Goal: Information Seeking & Learning: Learn about a topic

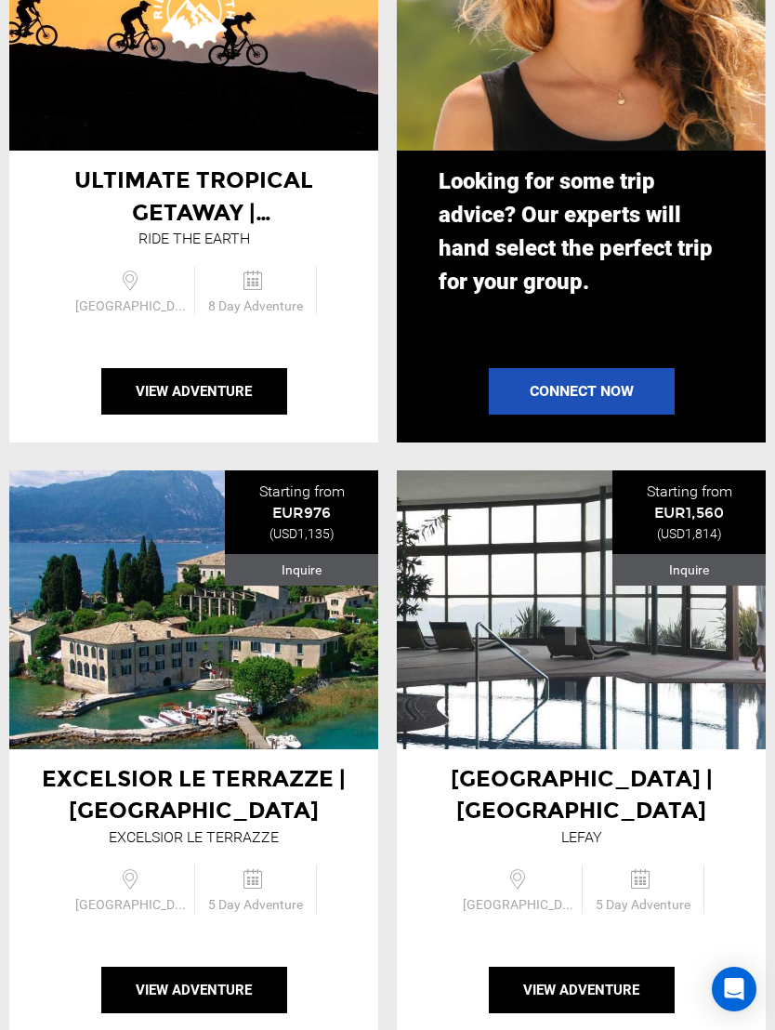
scroll to position [2770, 0]
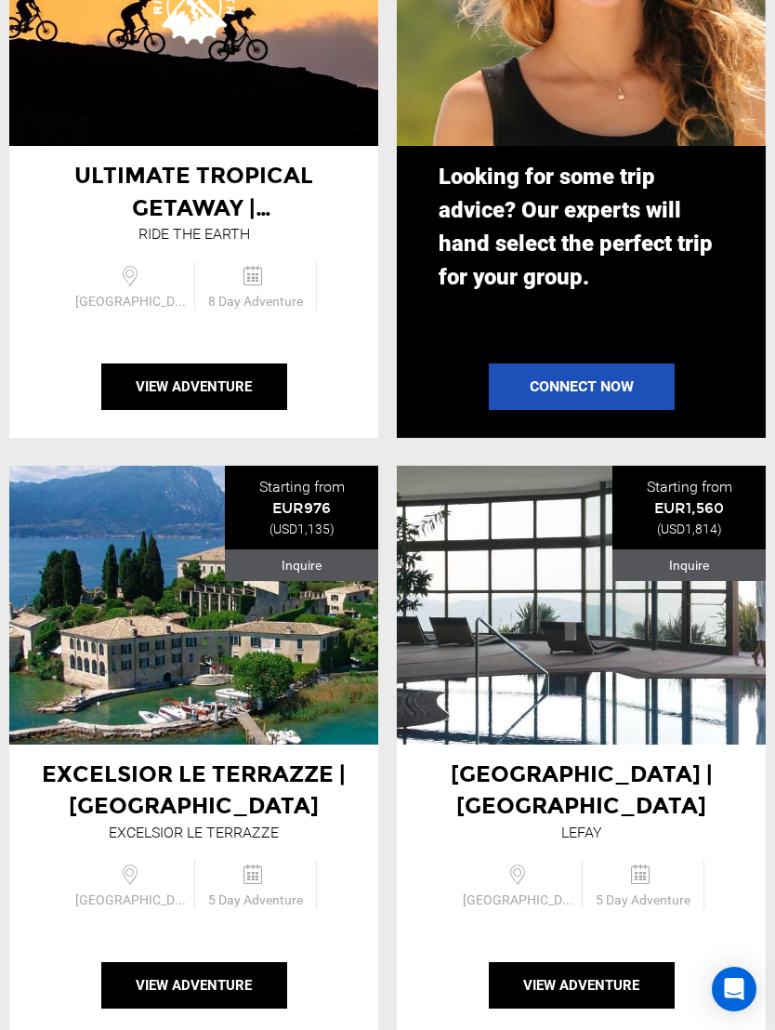
click at [76, 489] on div "Excelsior le terrazze | [GEOGRAPHIC_DATA] Excelsior Le Terrazze" at bounding box center [193, 605] width 369 height 279
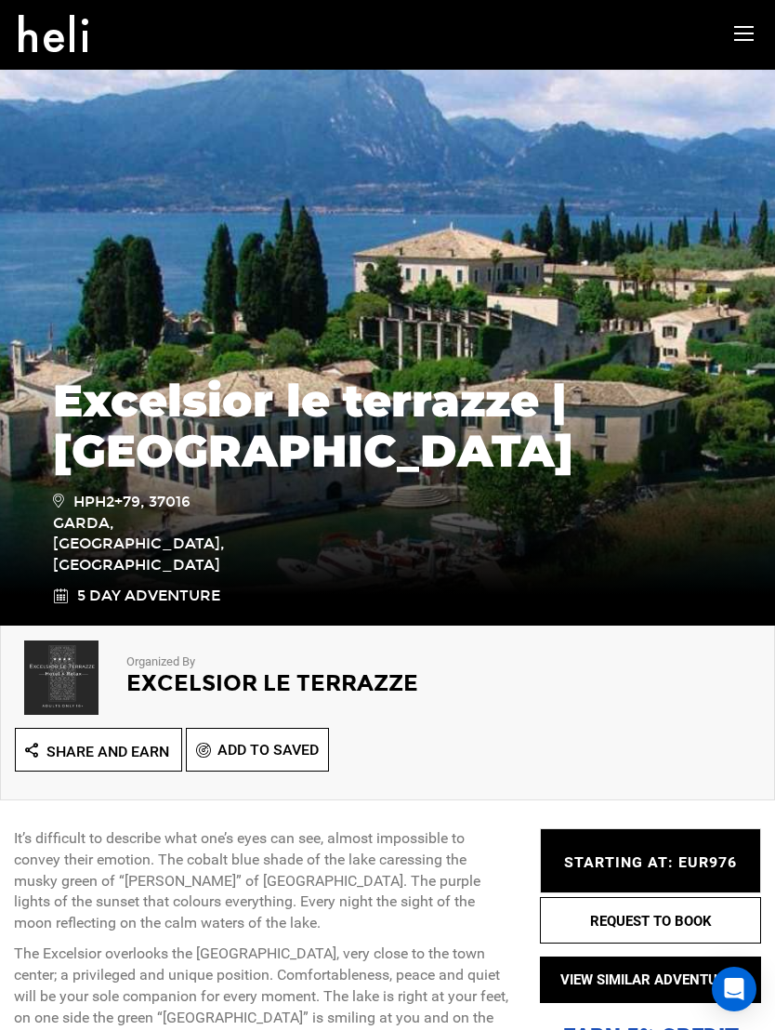
click at [109, 476] on h1 "Excelsior le terrazze | [GEOGRAPHIC_DATA]" at bounding box center [387, 426] width 669 height 100
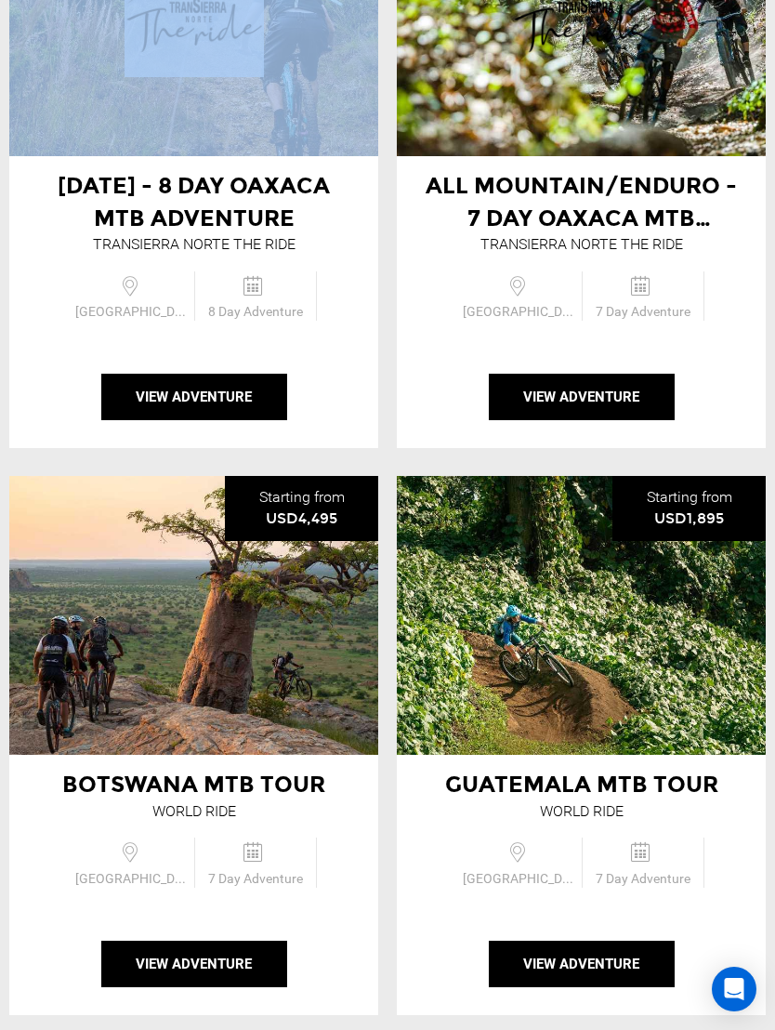
scroll to position [5768, 0]
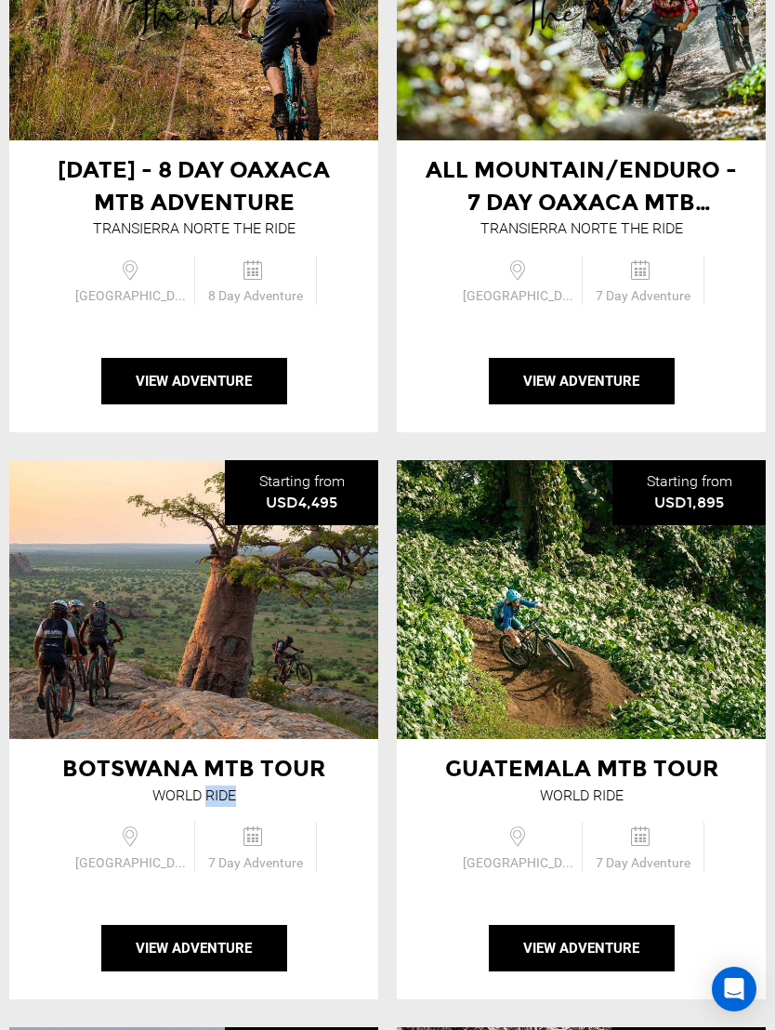
click at [180, 641] on div "Botswana MTB Tour World Ride" at bounding box center [193, 599] width 369 height 279
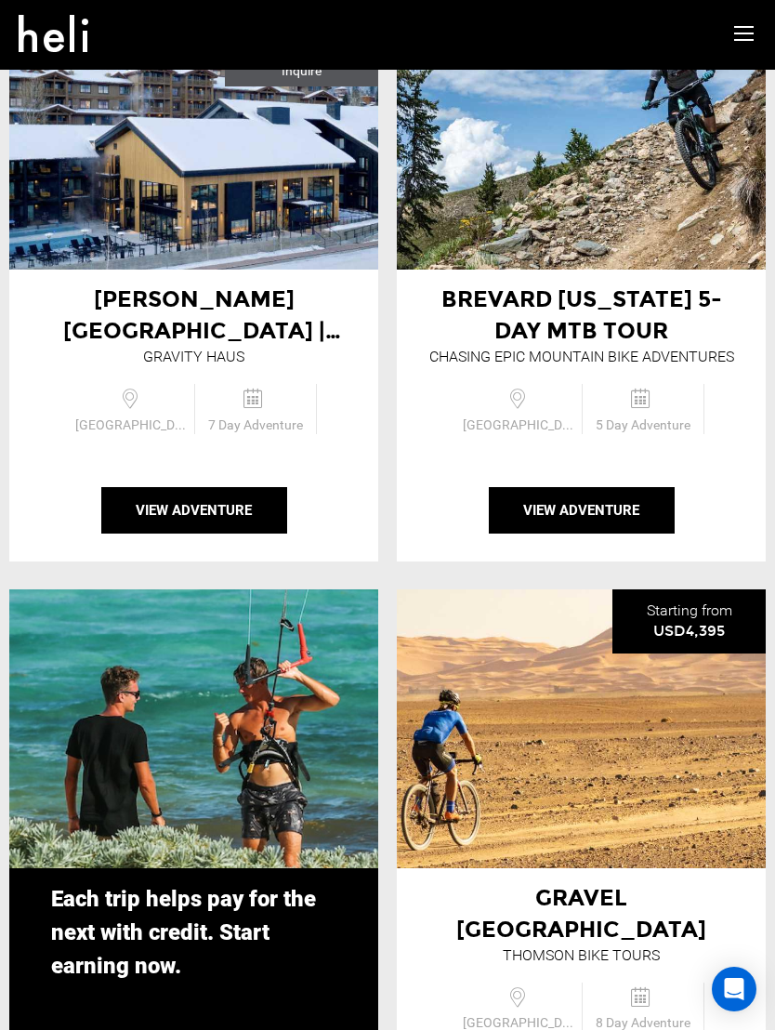
scroll to position [4406, 0]
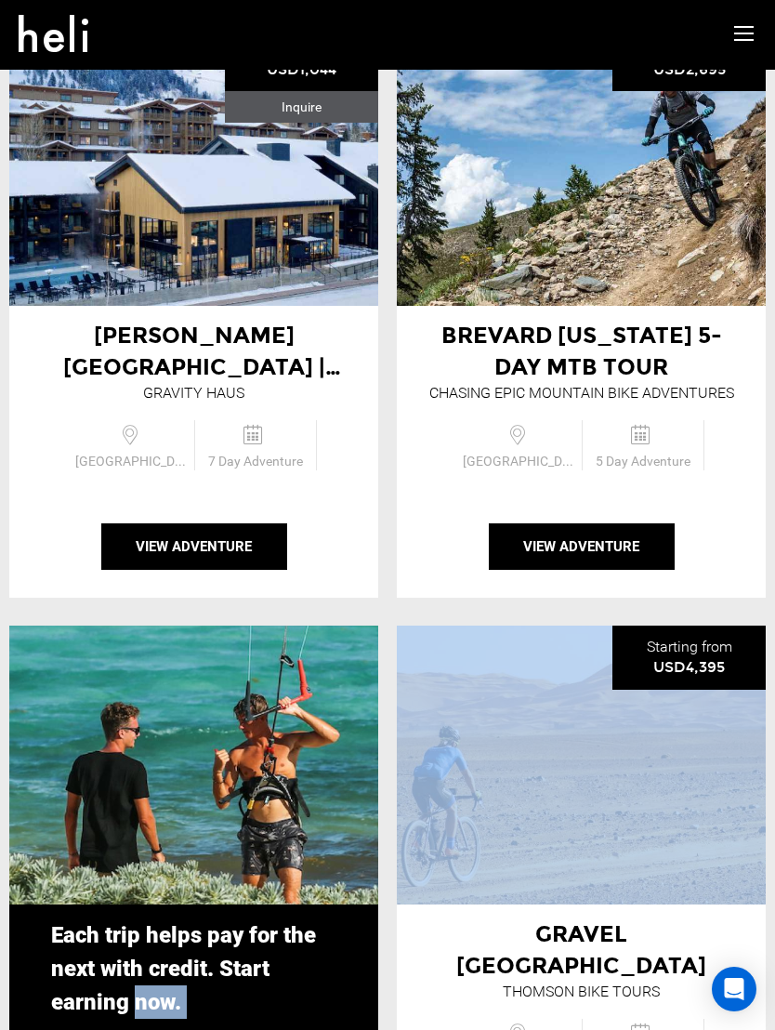
click at [626, 550] on button "View Adventure" at bounding box center [582, 546] width 186 height 46
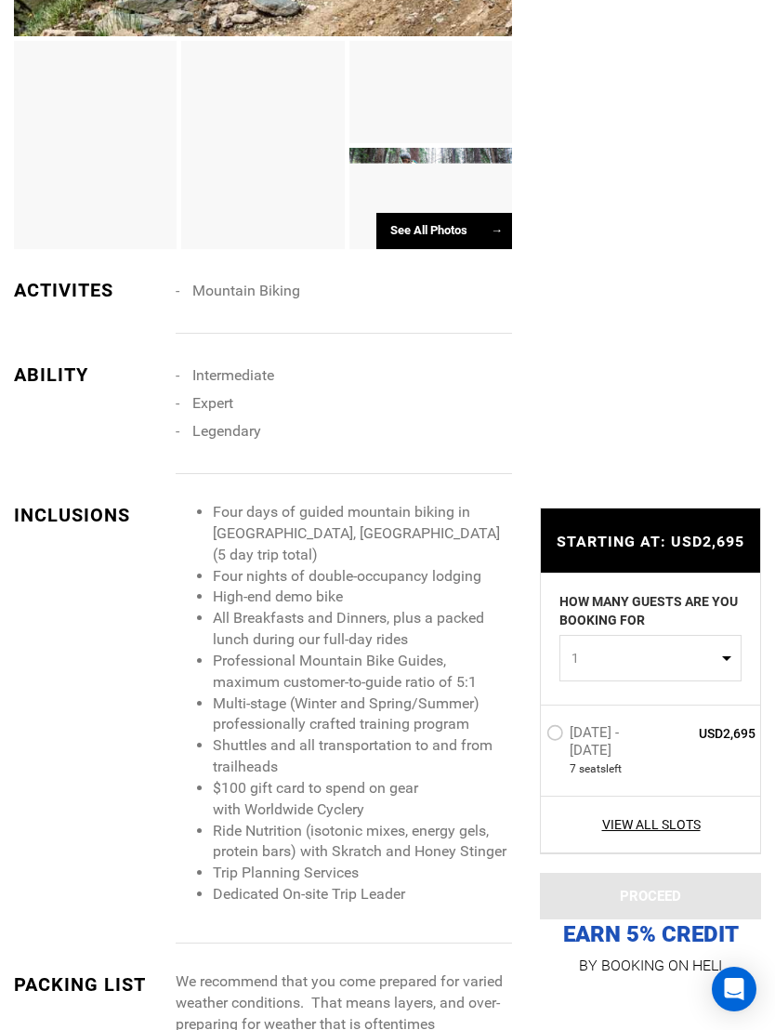
scroll to position [1672, 0]
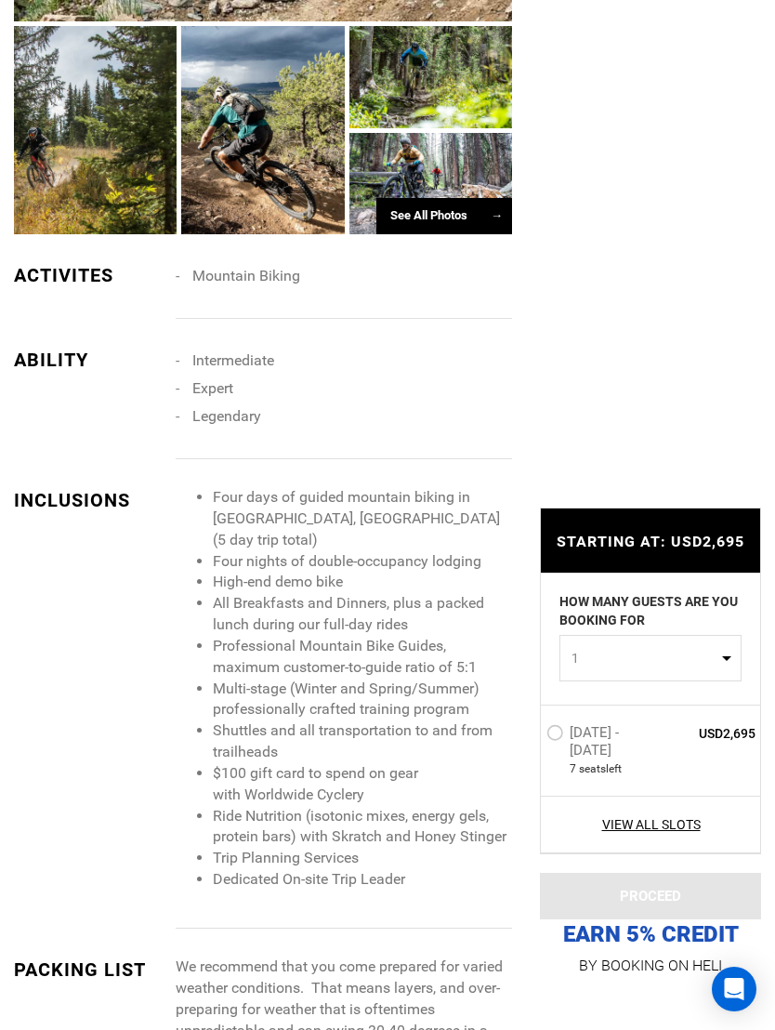
click at [134, 539] on div "INCLUSIONS Four days of guided mountain biking in [GEOGRAPHIC_DATA], [GEOGRAPHI…" at bounding box center [263, 708] width 526 height 442
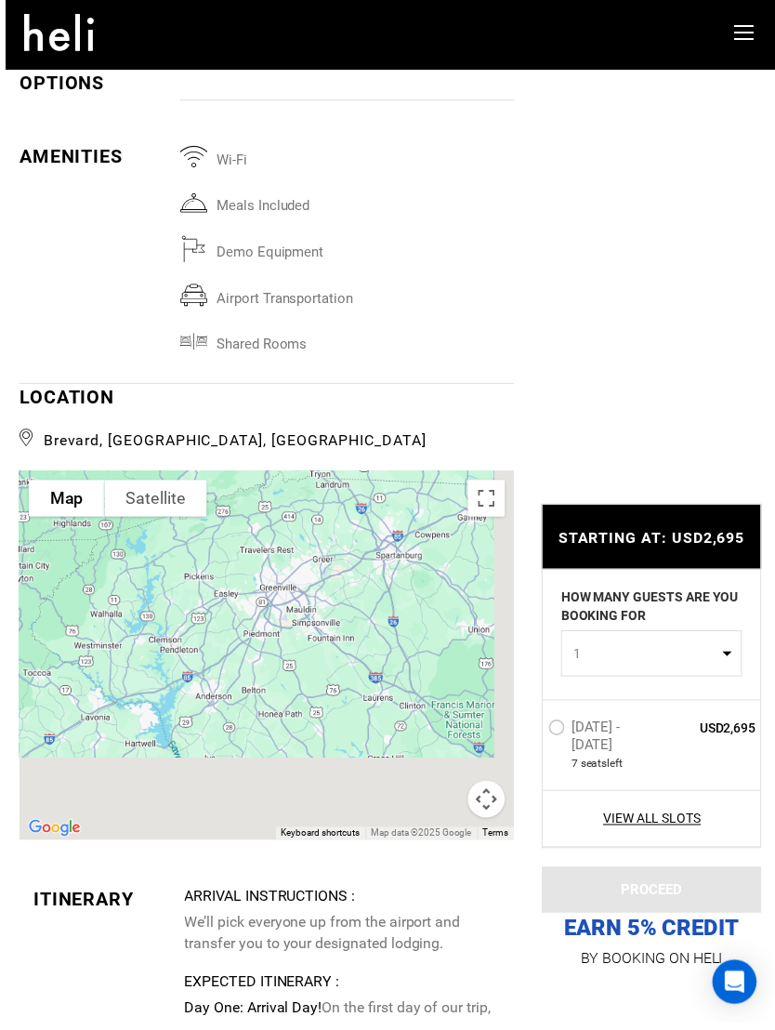
scroll to position [3555, 0]
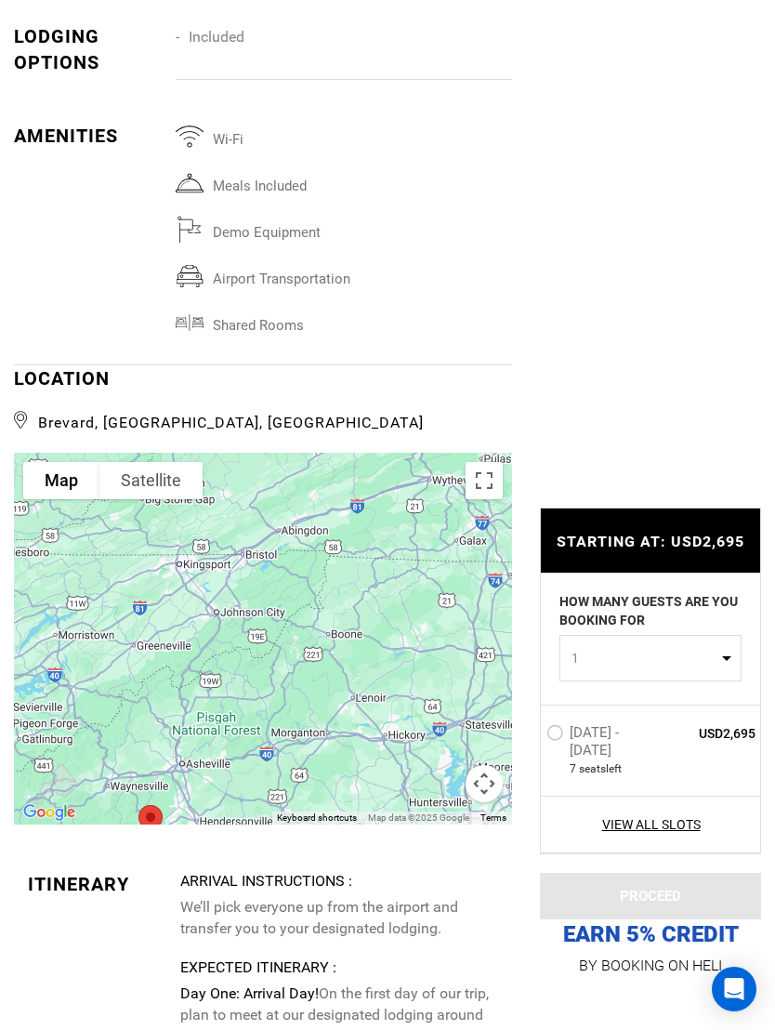
click at [561, 184] on div at bounding box center [636, 505] width 249 height 5495
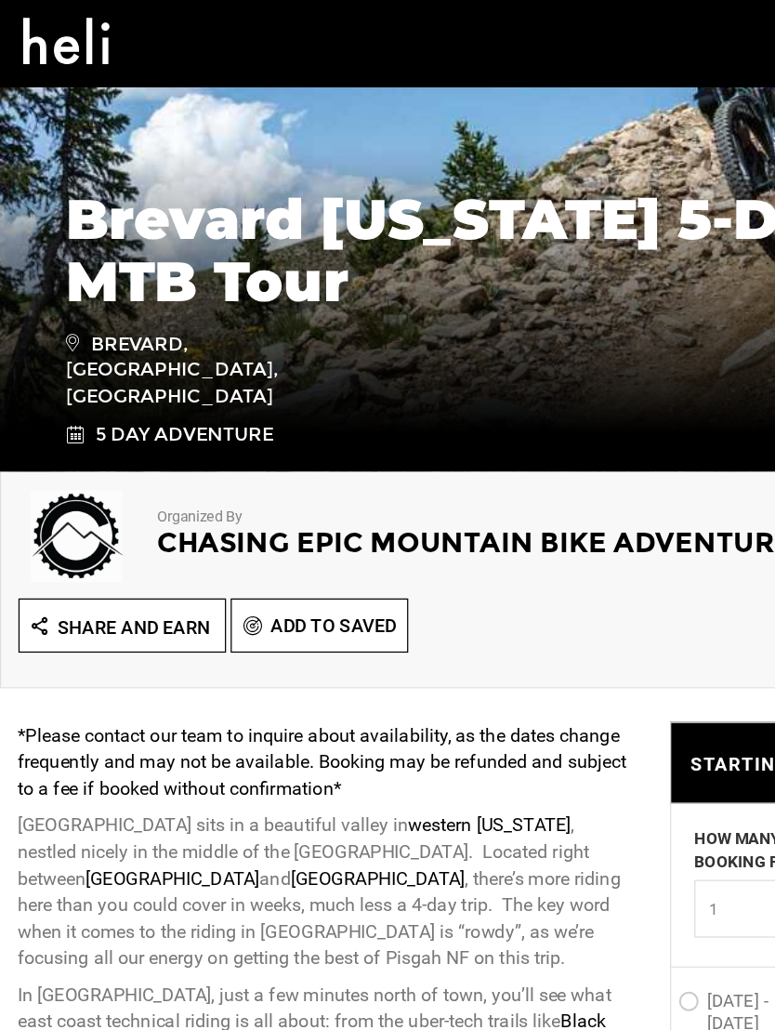
scroll to position [0, 0]
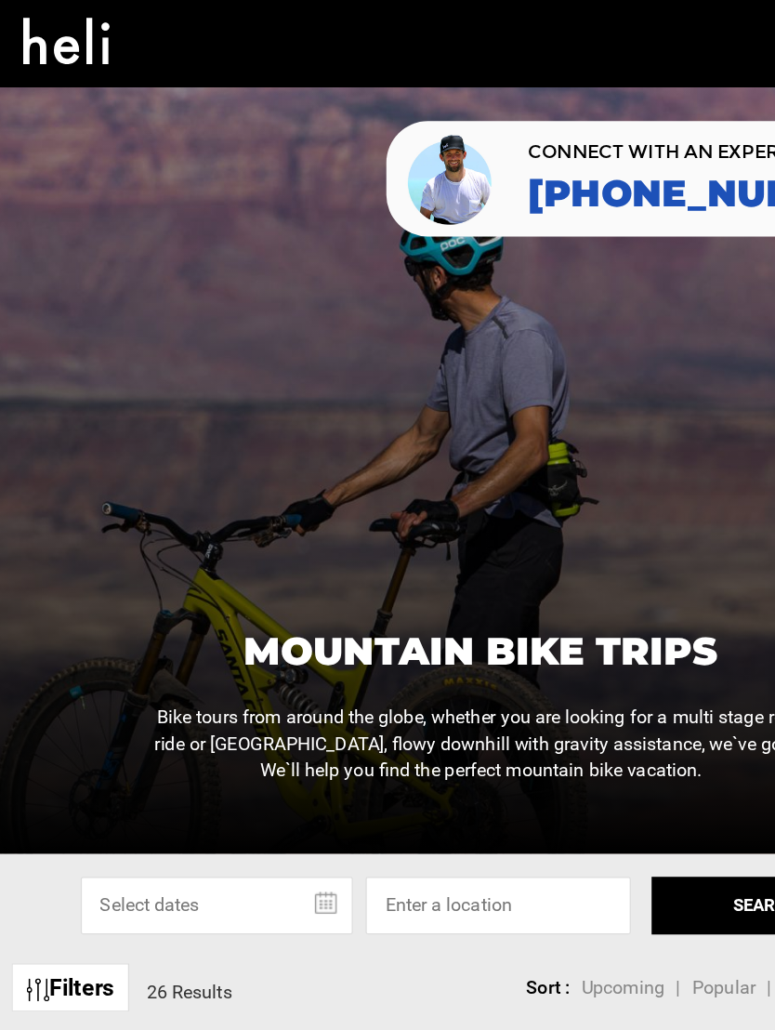
scroll to position [27, 0]
